Goal: Book appointment/travel/reservation

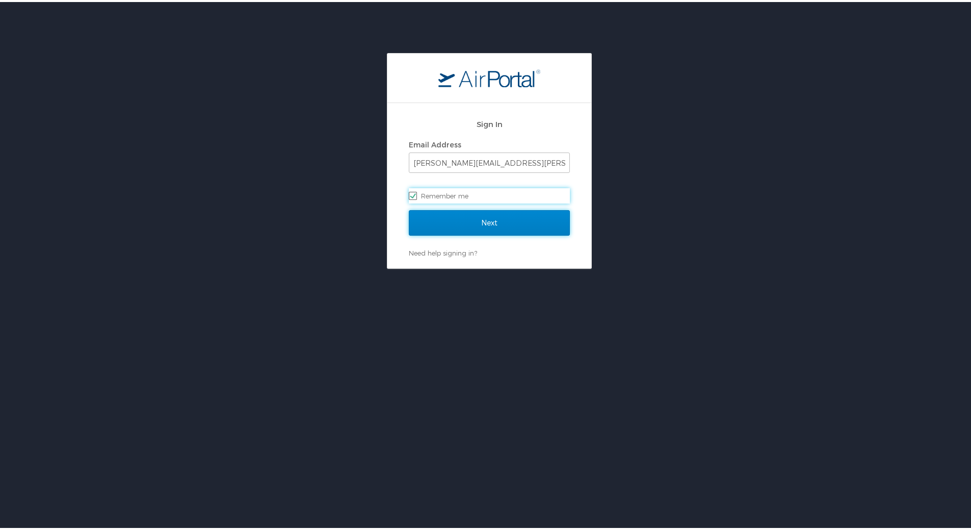
click at [495, 218] on input "Next" at bounding box center [489, 220] width 161 height 25
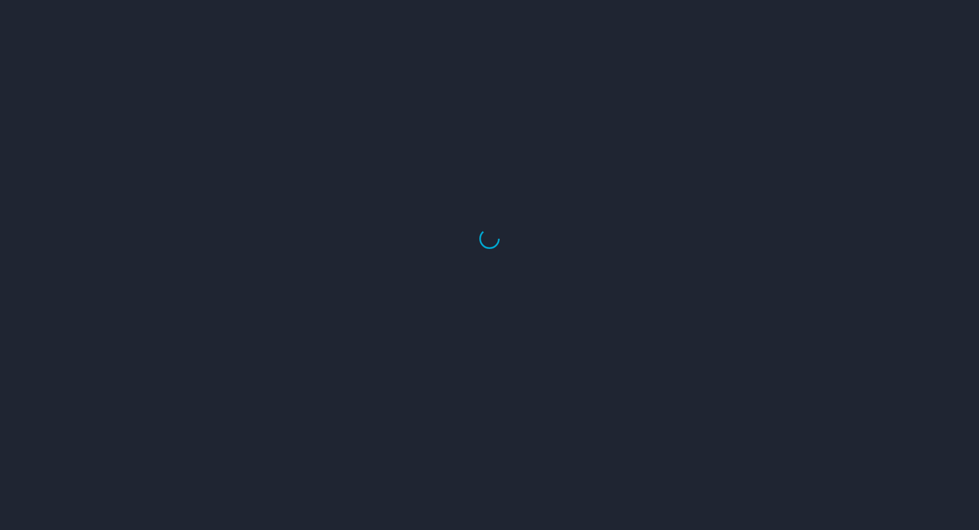
select select "US"
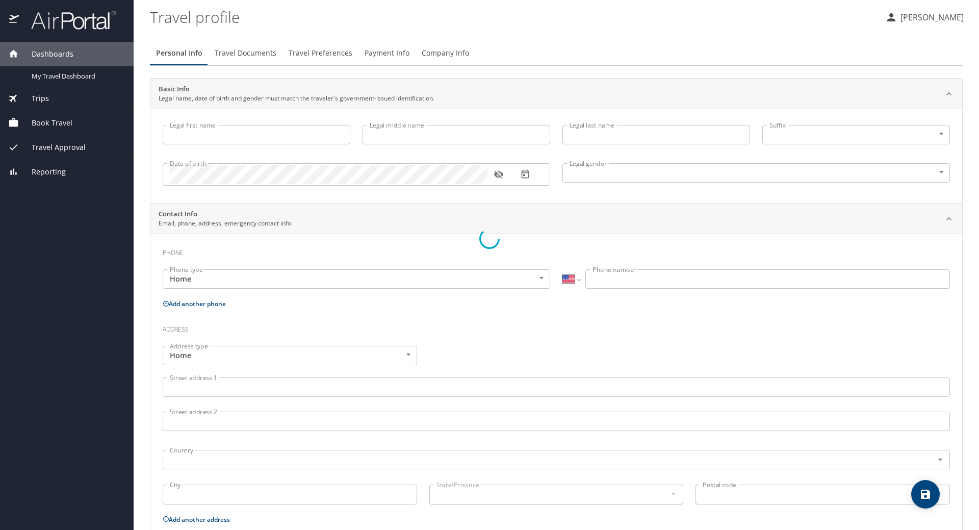
type input "Chris"
type input "Maraschin"
type input "Male"
select select "US"
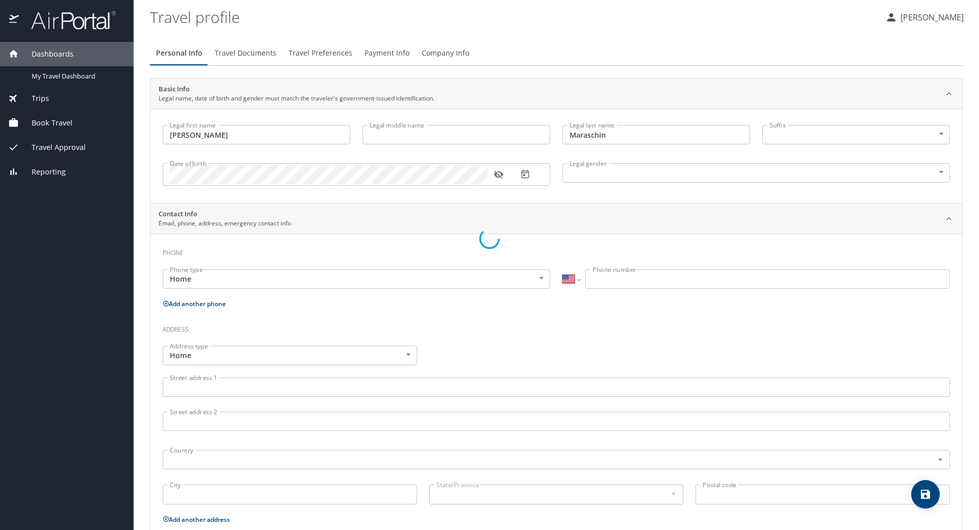
select select "US"
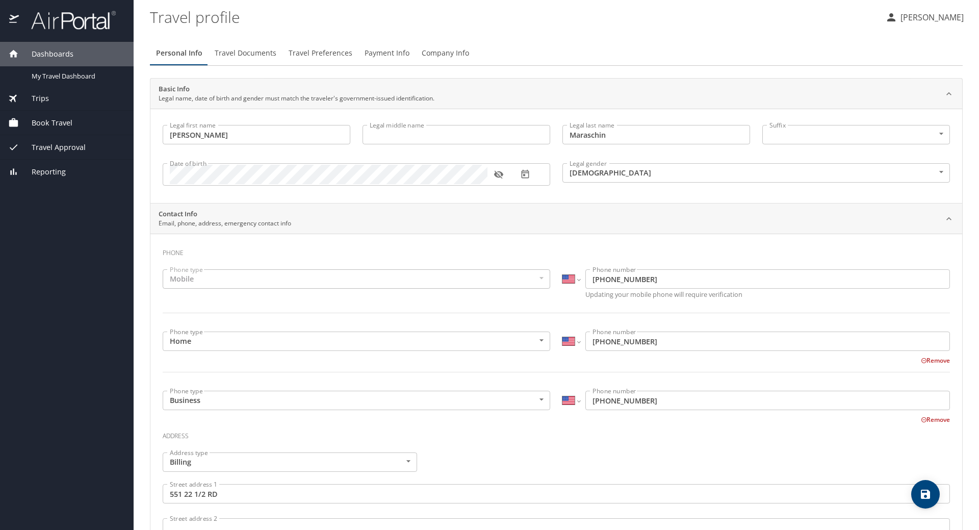
click at [47, 120] on span "Book Travel" at bounding box center [46, 122] width 54 height 11
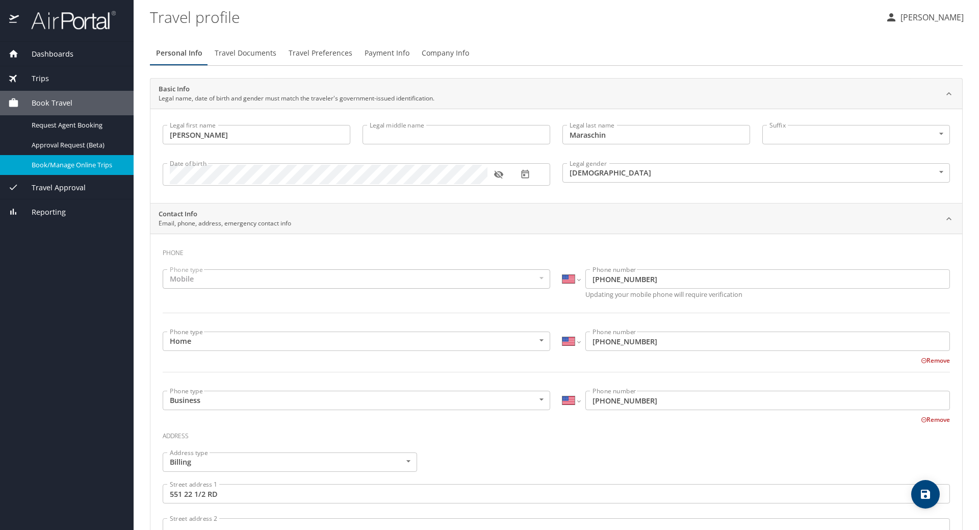
click at [63, 164] on span "Book/Manage Online Trips" at bounding box center [77, 165] width 90 height 10
